Goal: Task Accomplishment & Management: Complete application form

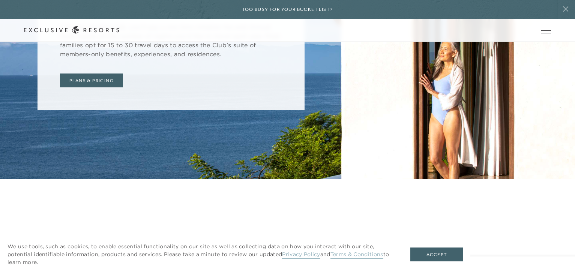
scroll to position [2976, 0]
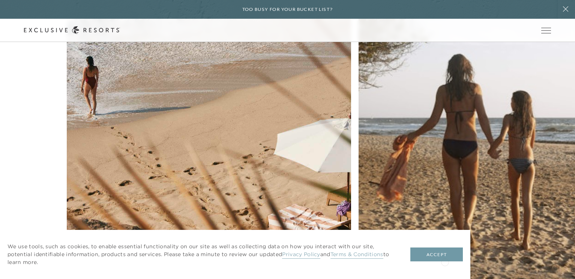
click at [444, 260] on button "Accept" at bounding box center [437, 255] width 53 height 14
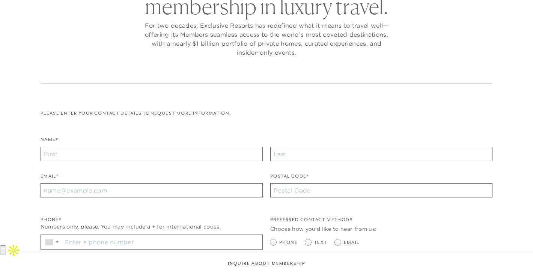
checkbox input "false"
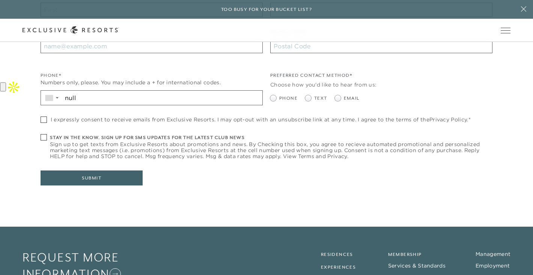
scroll to position [331, 0]
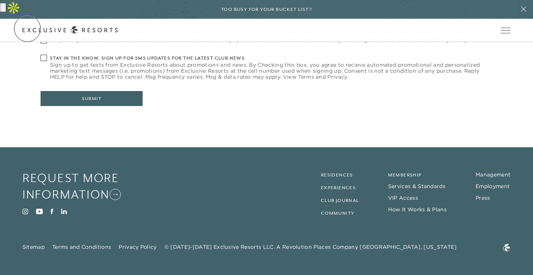
click at [0, 0] on icon at bounding box center [0, 0] width 0 height 0
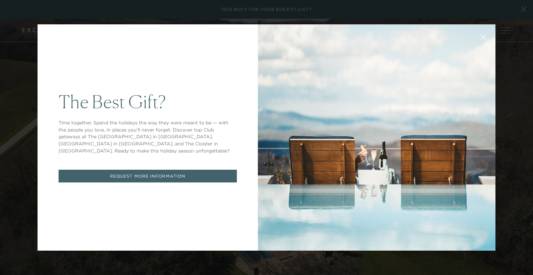
drag, startPoint x: 524, startPoint y: 116, endPoint x: 523, endPoint y: 67, distance: 49.2
click at [0, 275] on div at bounding box center [0, 275] width 0 height 0
click at [483, 33] on button at bounding box center [483, 36] width 18 height 18
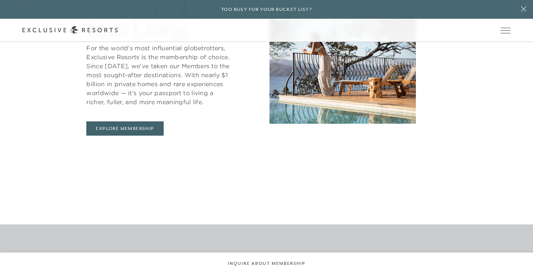
scroll to position [372, 0]
